Goal: Navigation & Orientation: Find specific page/section

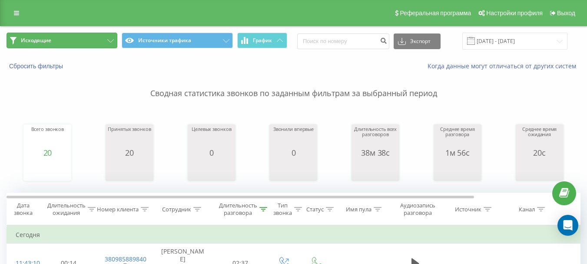
click at [101, 38] on button "Исходящие" at bounding box center [62, 41] width 111 height 16
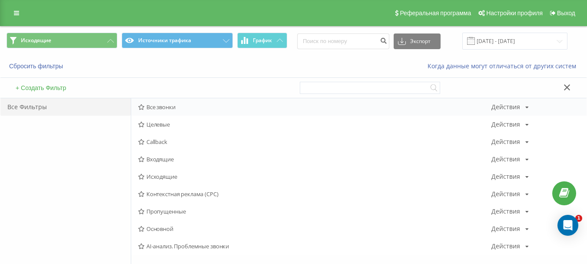
click at [168, 104] on span "Все звонки" at bounding box center [314, 107] width 353 height 6
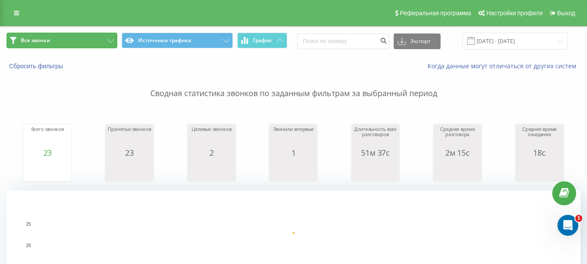
drag, startPoint x: 97, startPoint y: 42, endPoint x: 96, endPoint y: 58, distance: 16.1
click at [97, 42] on button "Все звонки" at bounding box center [62, 41] width 111 height 16
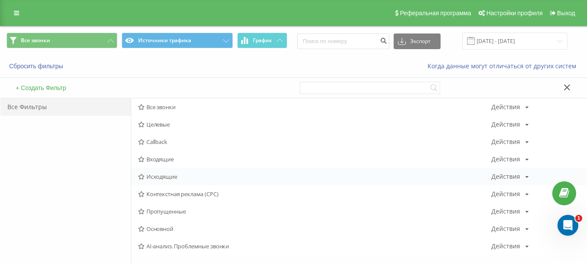
click at [176, 179] on span "Исходящие" at bounding box center [314, 176] width 353 height 6
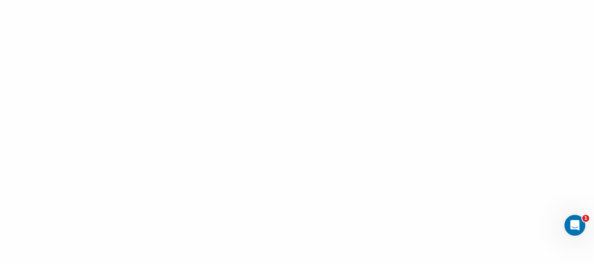
click at [238, 80] on div at bounding box center [297, 132] width 594 height 264
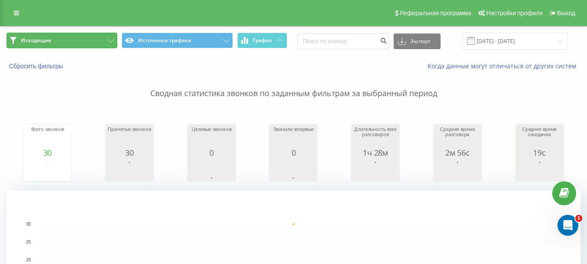
click at [55, 45] on button "Исходящие" at bounding box center [62, 41] width 111 height 16
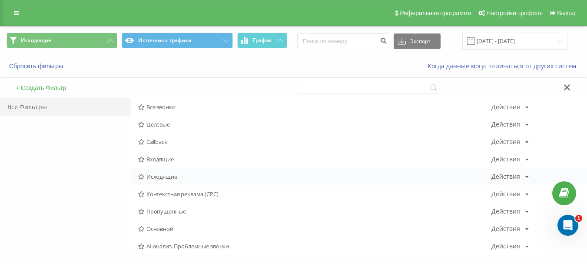
click at [172, 177] on span "Исходящие" at bounding box center [314, 176] width 353 height 6
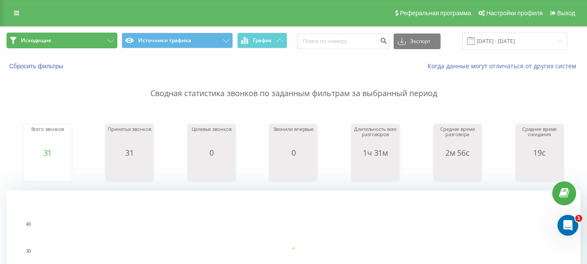
click at [67, 37] on button "Исходящие" at bounding box center [62, 41] width 111 height 16
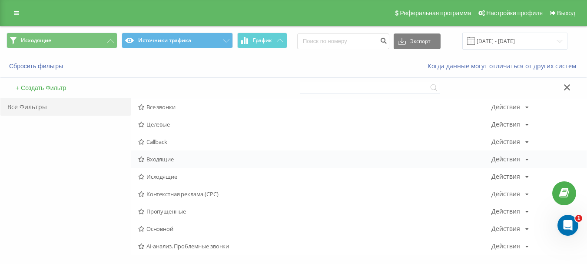
click at [164, 161] on span "Входящие" at bounding box center [314, 159] width 353 height 6
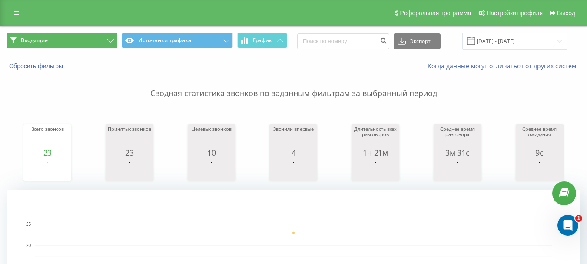
click at [92, 38] on button "Входящие" at bounding box center [62, 41] width 111 height 16
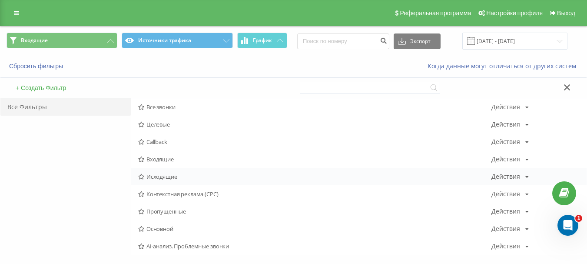
click at [165, 176] on span "Исходящие" at bounding box center [314, 176] width 353 height 6
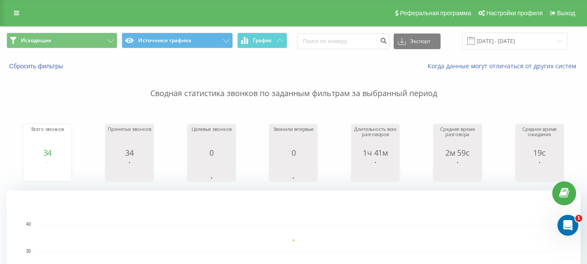
click at [87, 31] on div "Исходящие Источники трафика График Экспорт .csv .xls .xlsx 21.08.2025 - 21.08.2…" at bounding box center [293, 41] width 586 height 29
click at [91, 43] on button "Исходящие" at bounding box center [62, 41] width 111 height 16
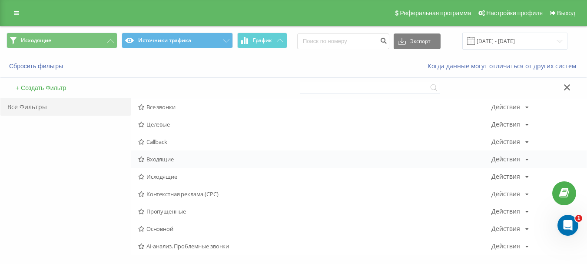
click at [166, 159] on span "Входящие" at bounding box center [314, 159] width 353 height 6
